Goal: Transaction & Acquisition: Purchase product/service

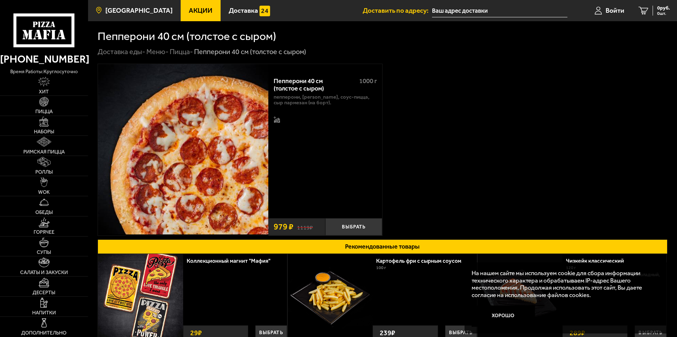
click at [117, 12] on span "[GEOGRAPHIC_DATA]" at bounding box center [138, 10] width 67 height 7
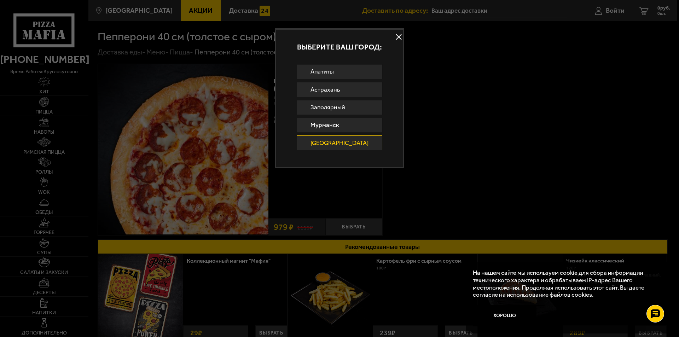
drag, startPoint x: 396, startPoint y: 36, endPoint x: 387, endPoint y: 40, distance: 9.9
click at [396, 36] on button at bounding box center [399, 37] width 11 height 11
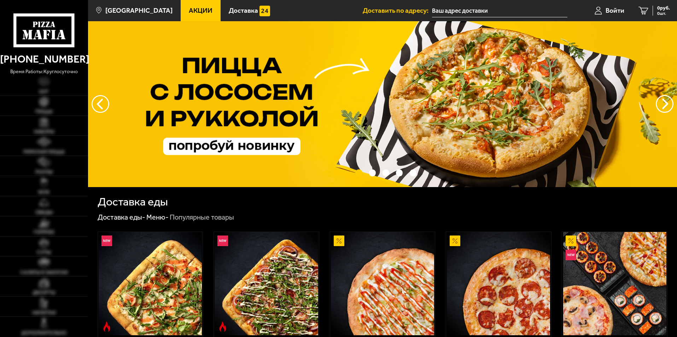
click at [112, 10] on span "[GEOGRAPHIC_DATA]" at bounding box center [138, 10] width 67 height 7
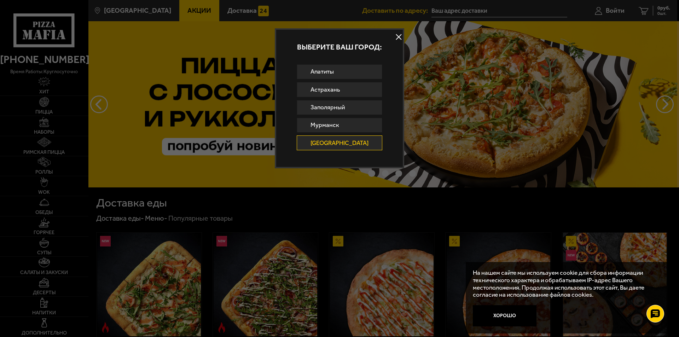
click at [395, 35] on button at bounding box center [399, 37] width 11 height 11
